Goal: Check status

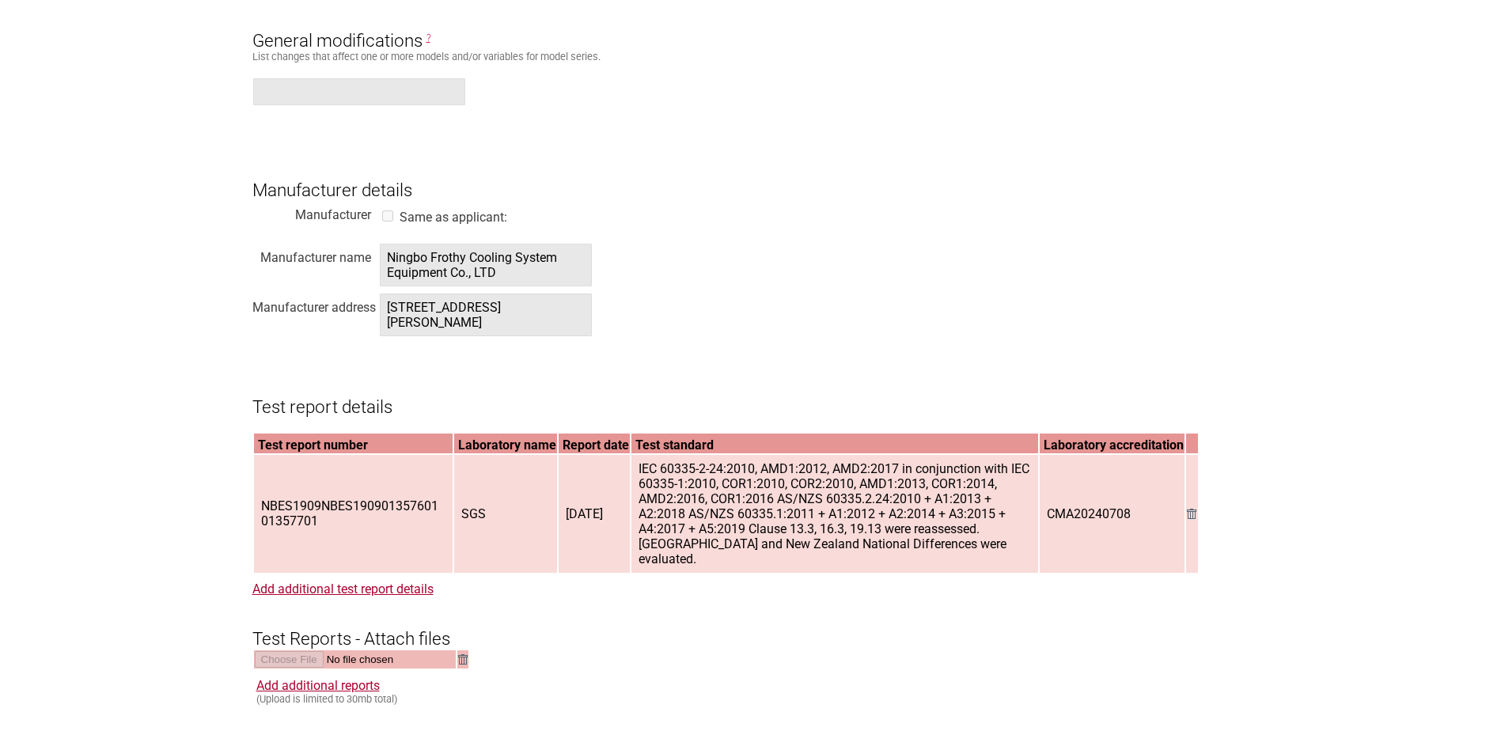
scroll to position [1978, 0]
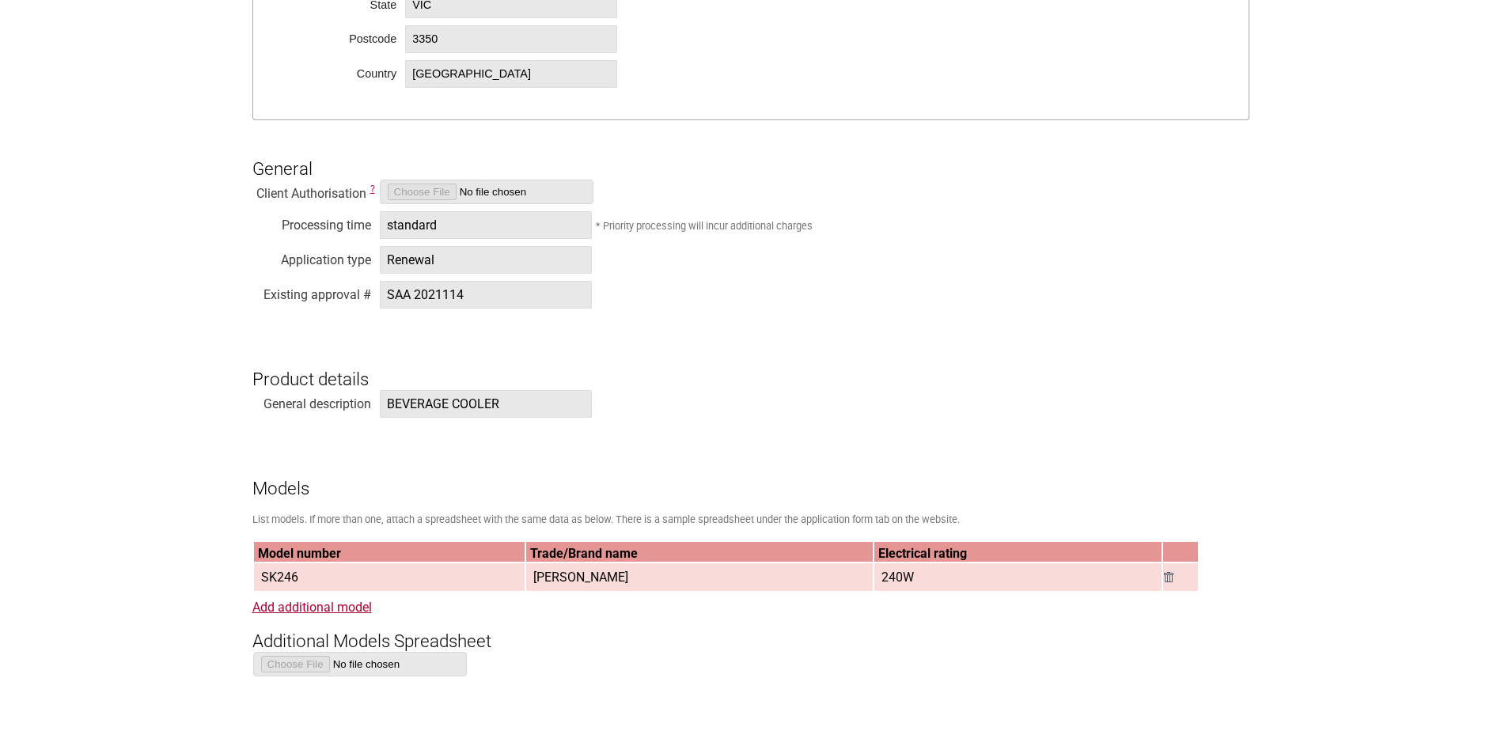
scroll to position [1266, 0]
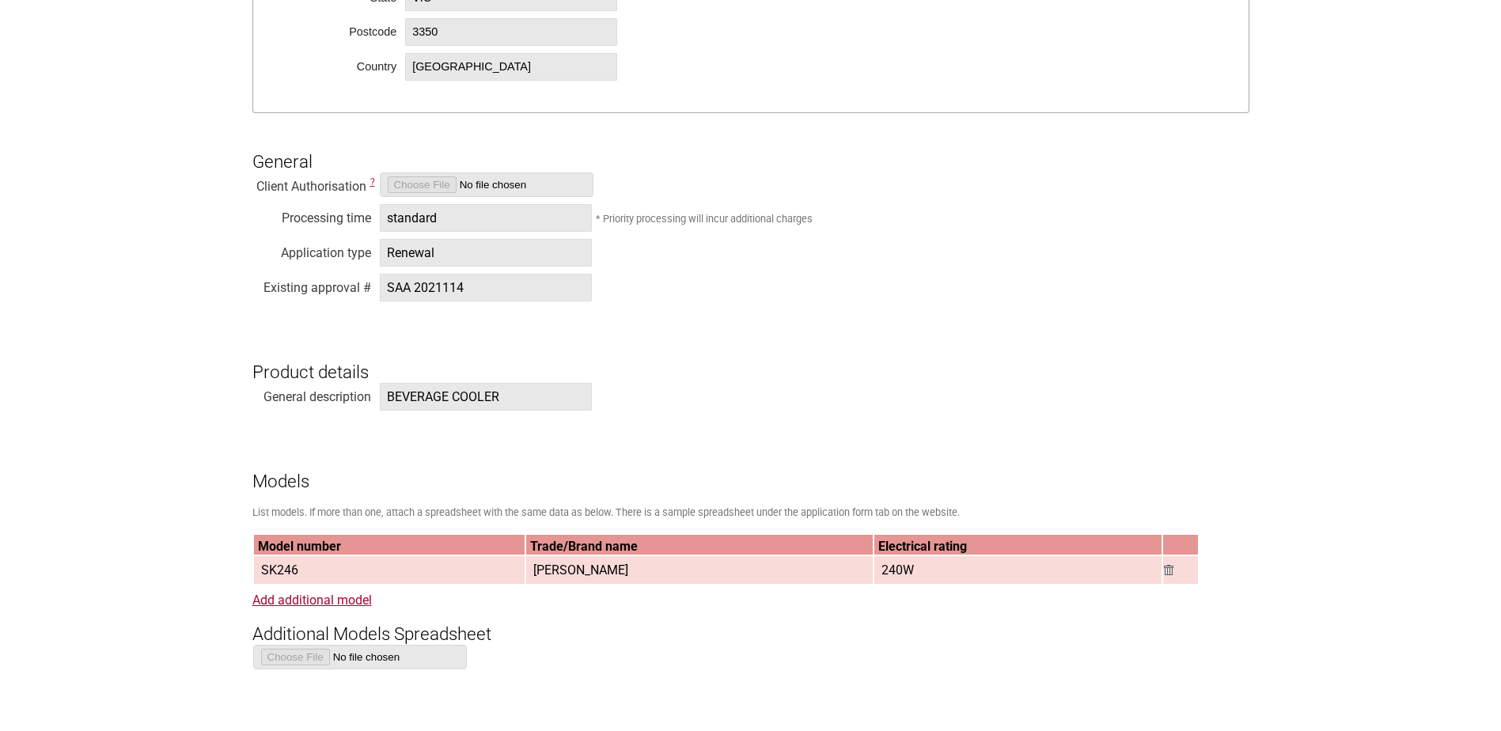
click at [473, 293] on span "SAA 2021114" at bounding box center [486, 288] width 212 height 28
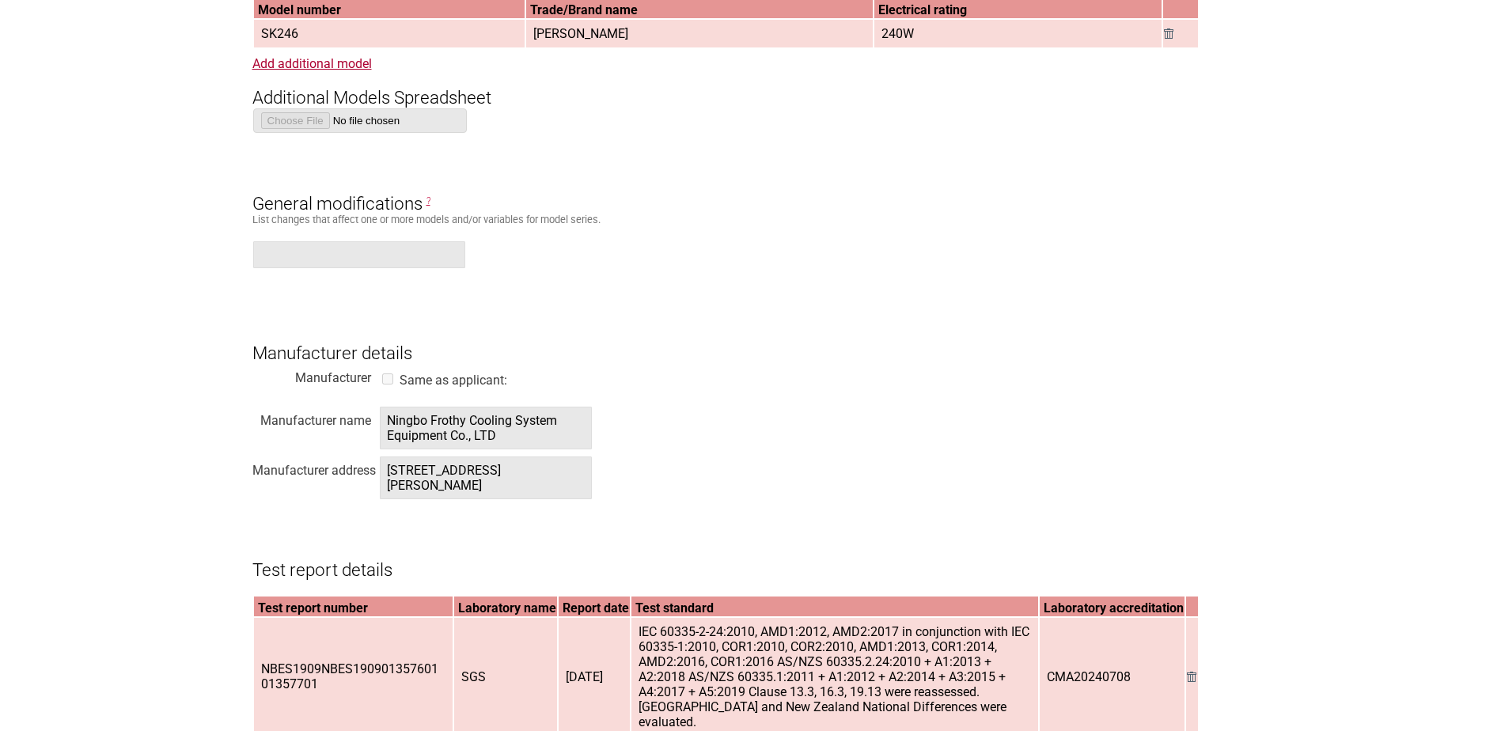
scroll to position [1898, 0]
